Goal: Information Seeking & Learning: Understand process/instructions

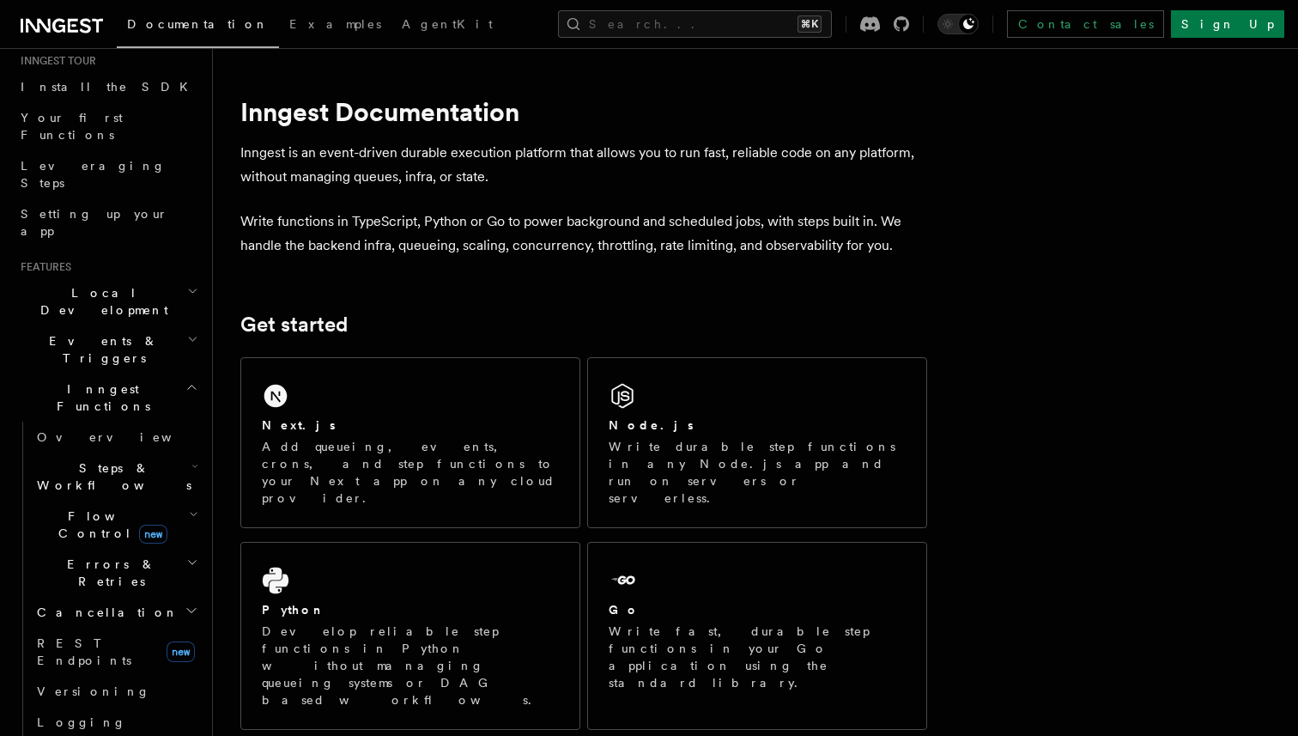
scroll to position [174, 0]
click at [124, 327] on h2 "Events & Triggers" at bounding box center [108, 351] width 188 height 48
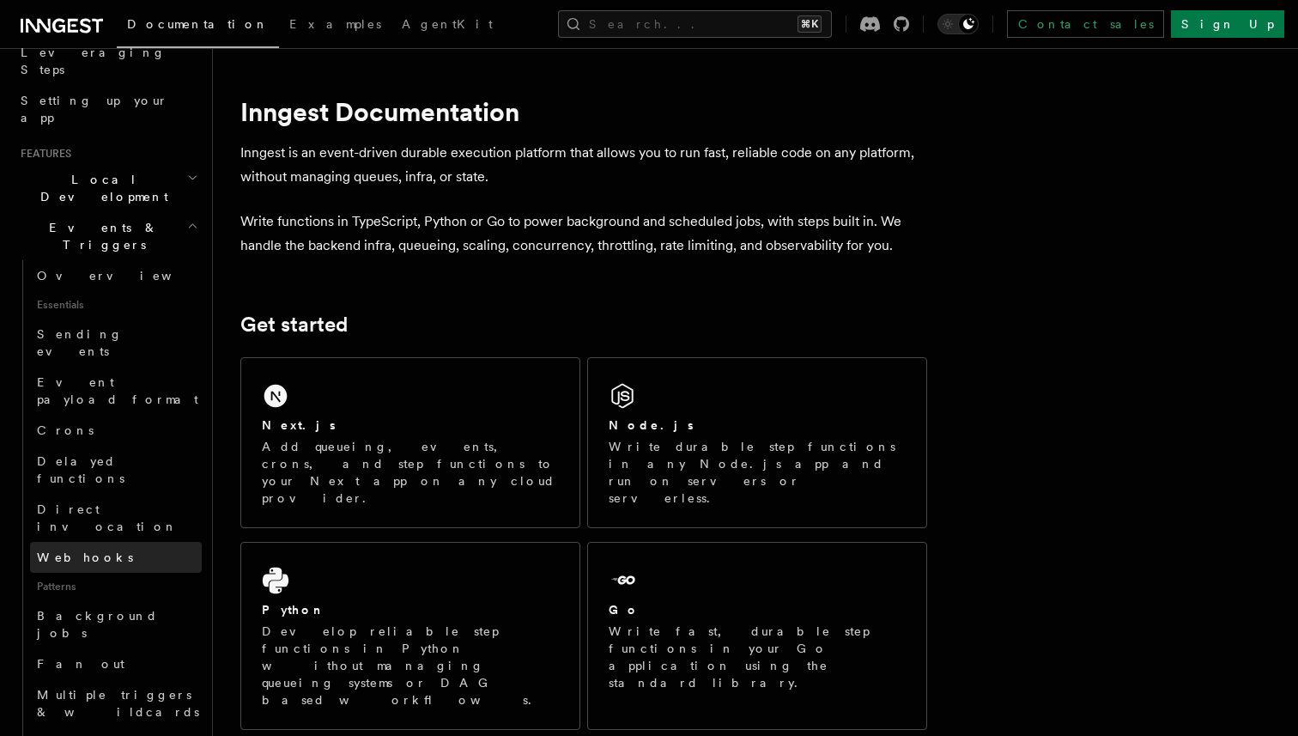
scroll to position [297, 0]
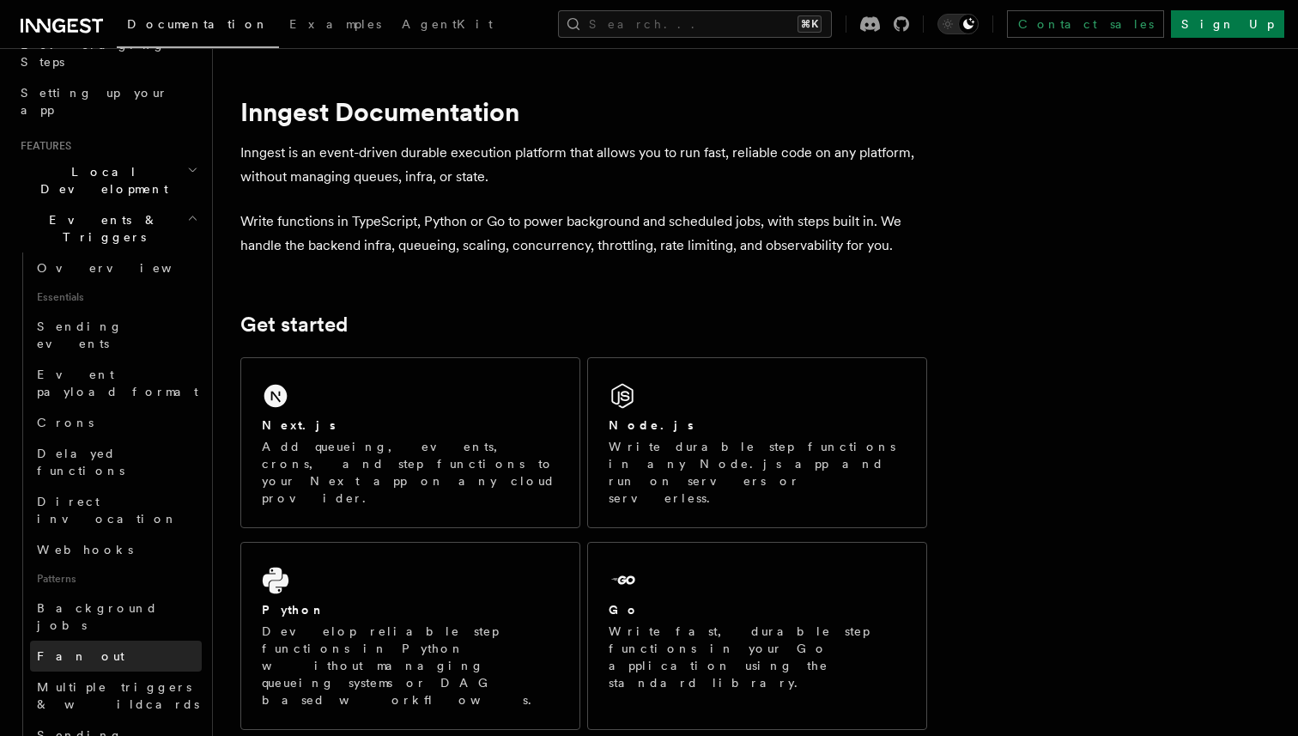
click at [74, 649] on span "Fan out" at bounding box center [81, 656] width 88 height 14
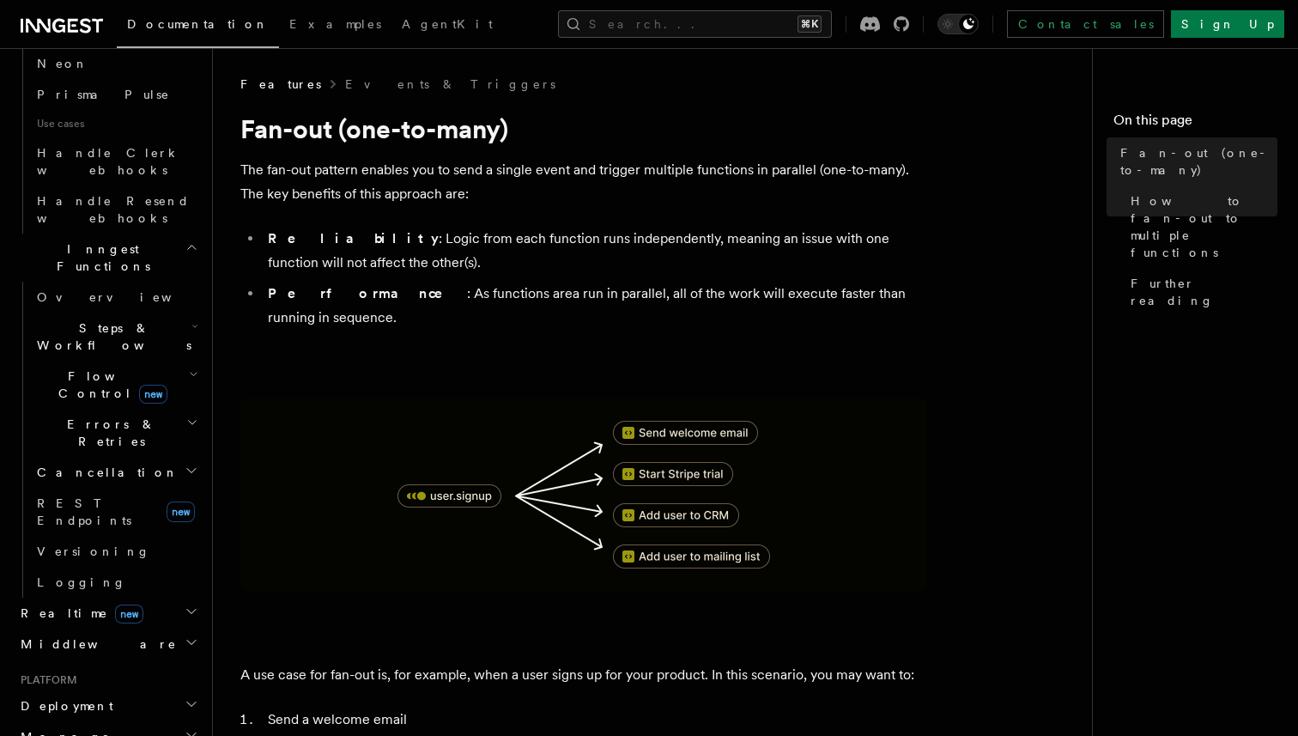
scroll to position [1124, 0]
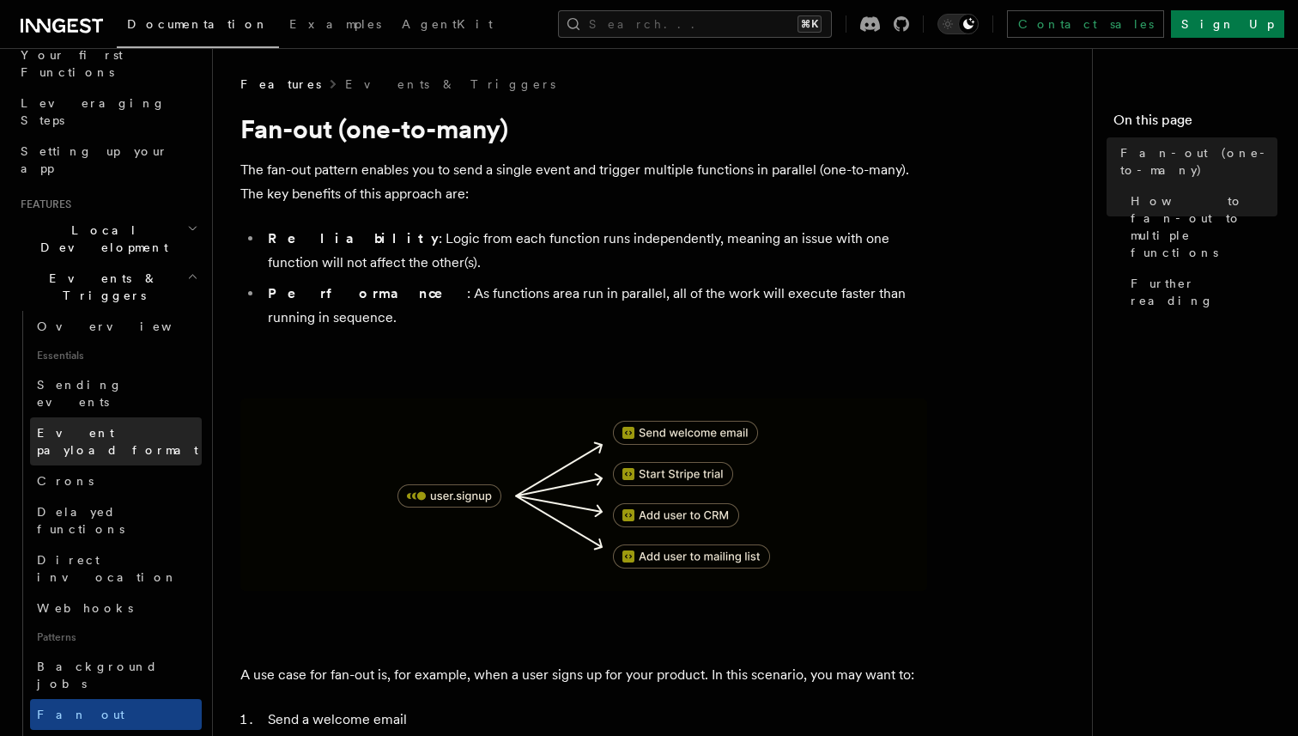
scroll to position [236, 0]
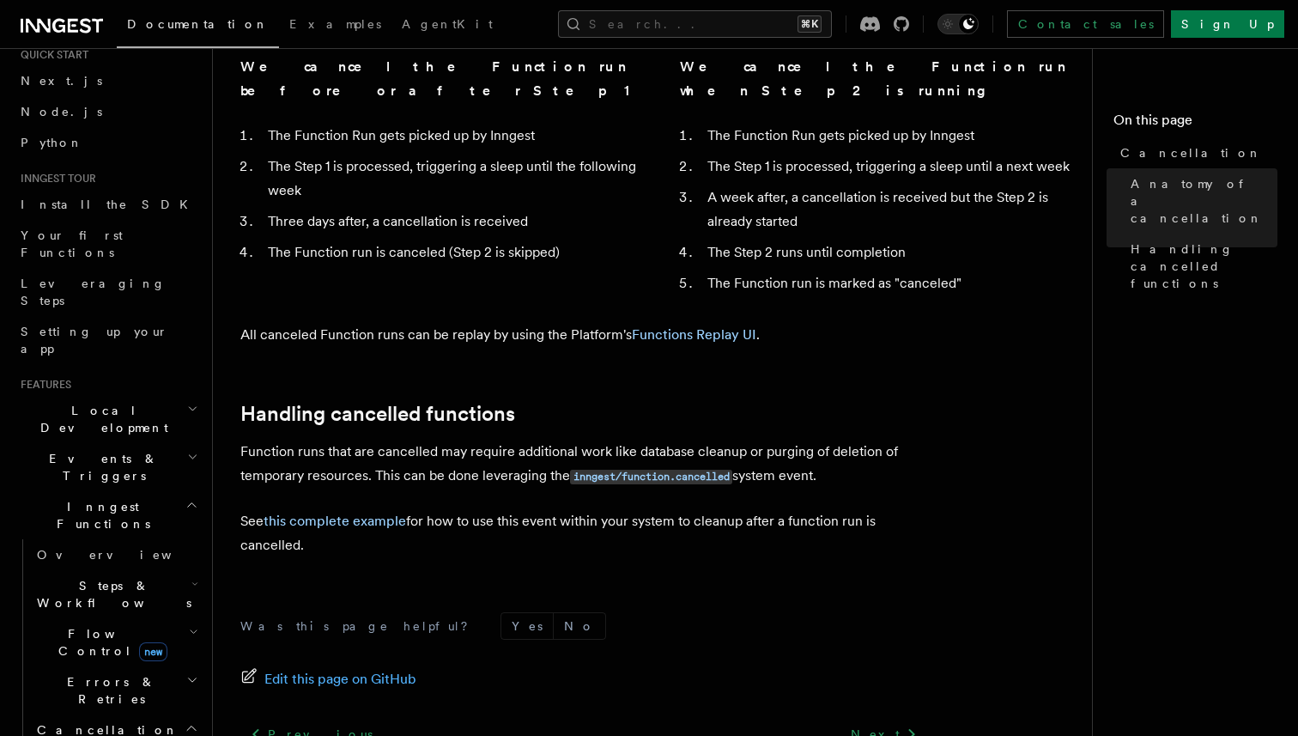
scroll to position [1351, 0]
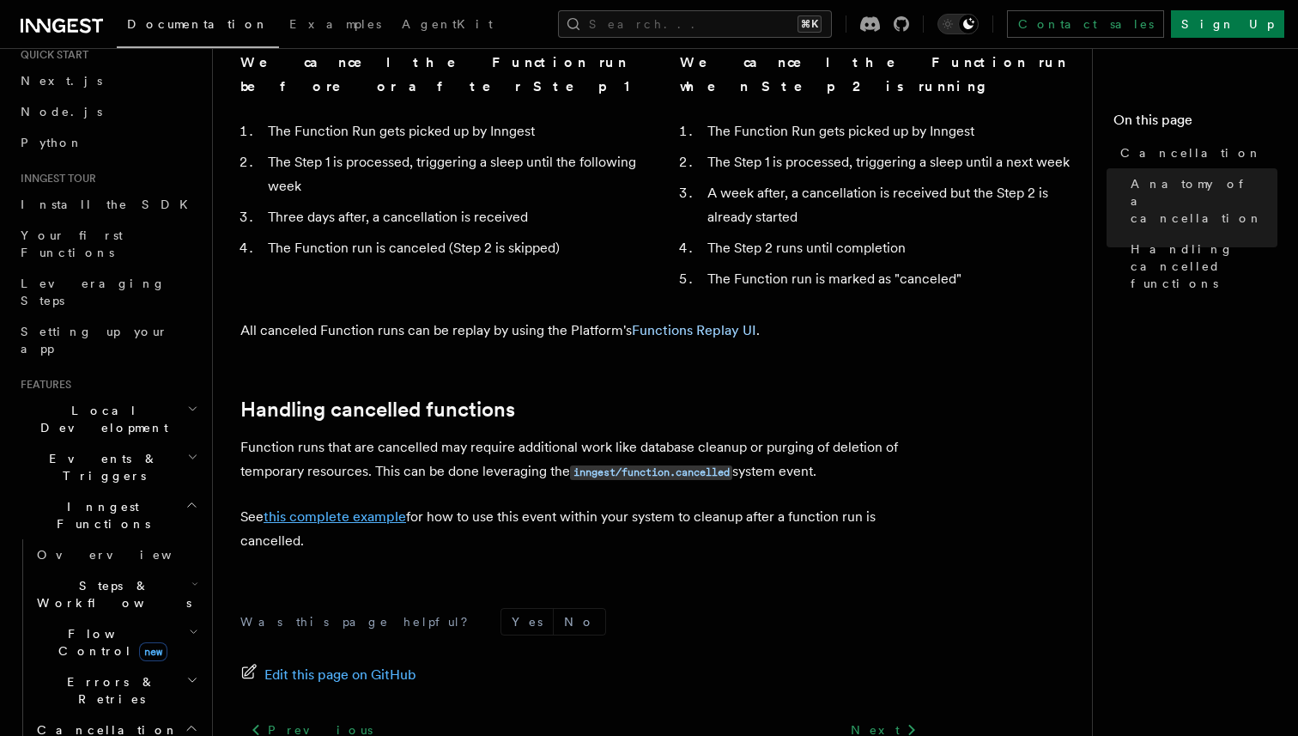
click at [362, 508] on link "this complete example" at bounding box center [335, 516] width 142 height 16
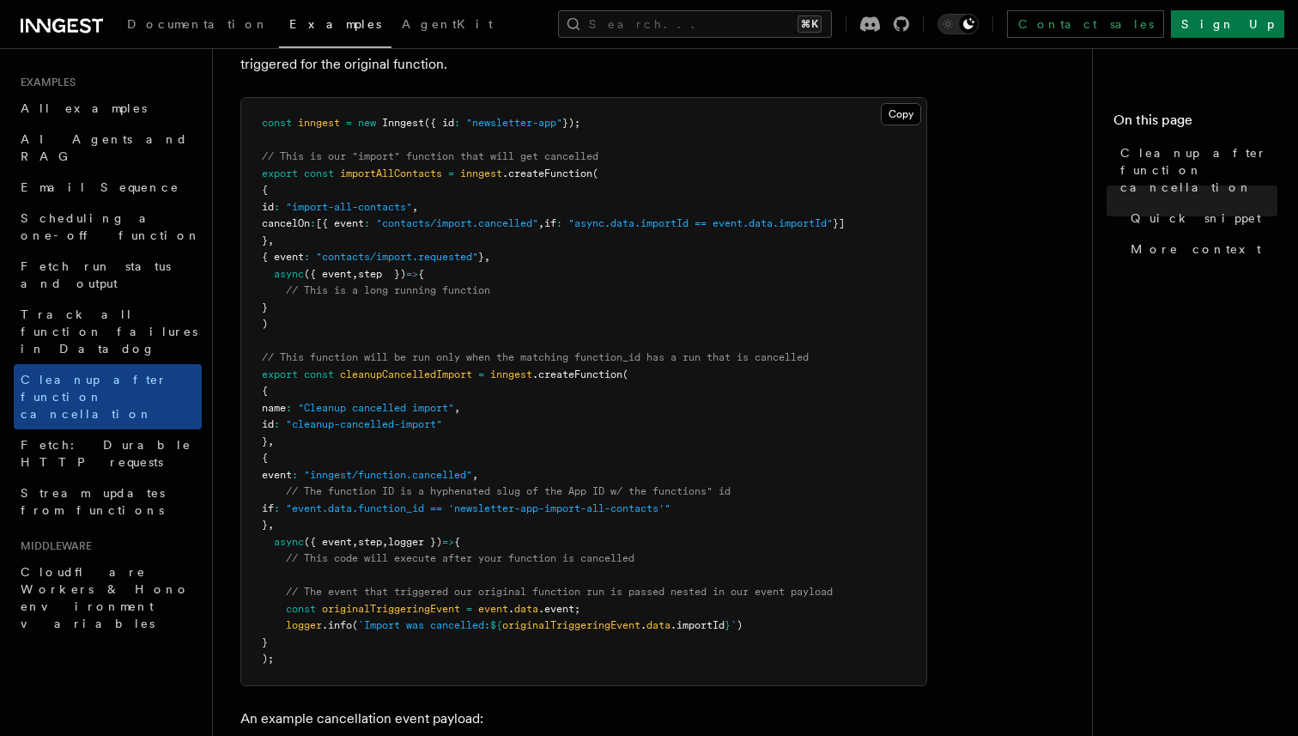
scroll to position [344, 0]
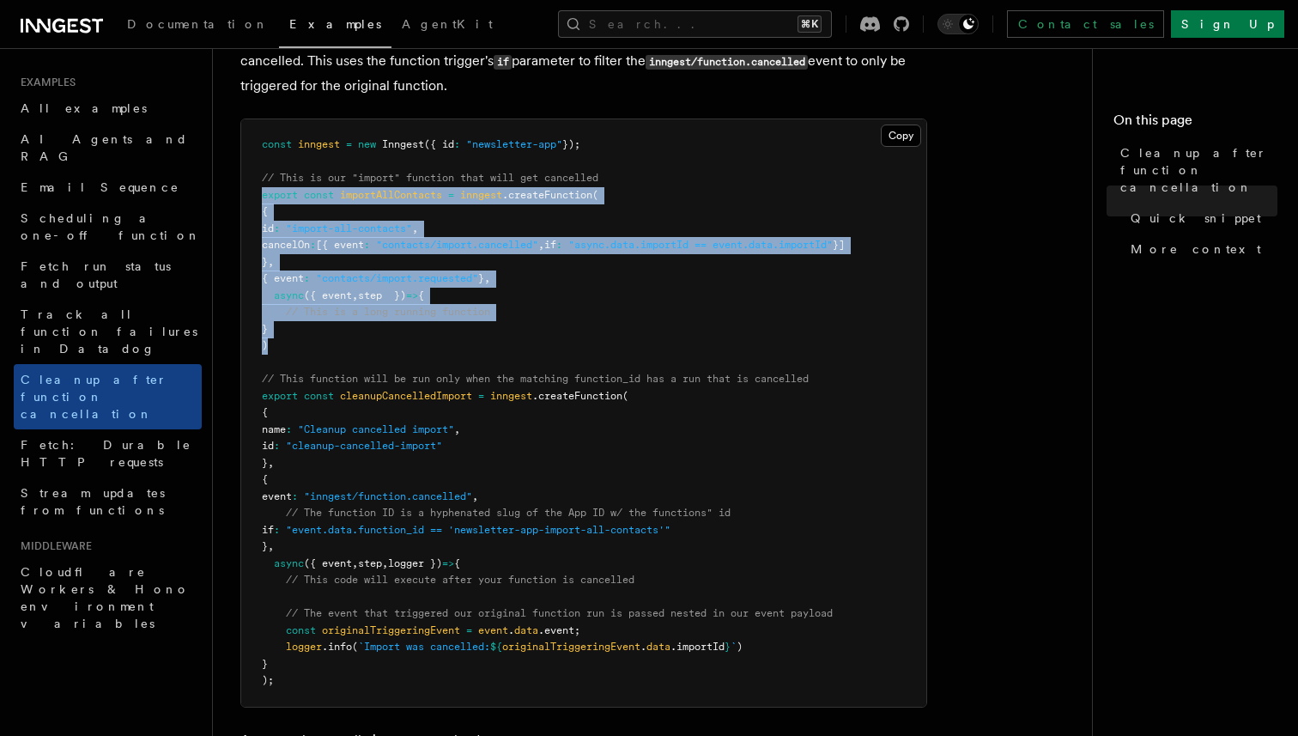
drag, startPoint x: 295, startPoint y: 346, endPoint x: 224, endPoint y: 196, distance: 166.3
copy code "export const importAllContacts = inngest .createFunction ( { id : "import-all-c…"
